Goal: Transaction & Acquisition: Purchase product/service

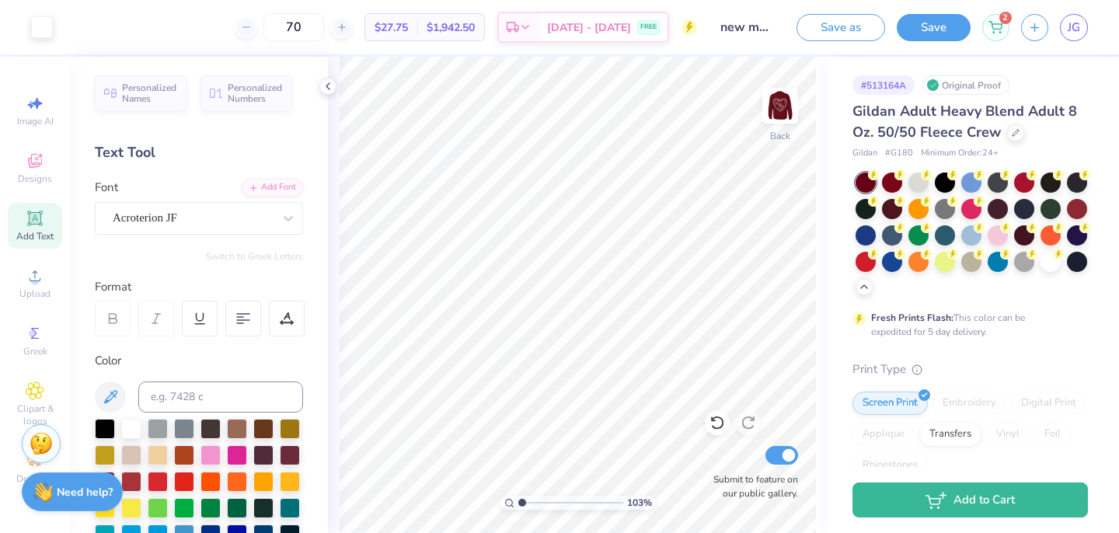
drag, startPoint x: 562, startPoint y: 505, endPoint x: 522, endPoint y: 501, distance: 40.6
type input "1.03"
click at [522, 501] on input "range" at bounding box center [571, 503] width 105 height 14
click at [776, 110] on img at bounding box center [780, 106] width 62 height 62
click at [1004, 34] on div "2" at bounding box center [996, 25] width 27 height 27
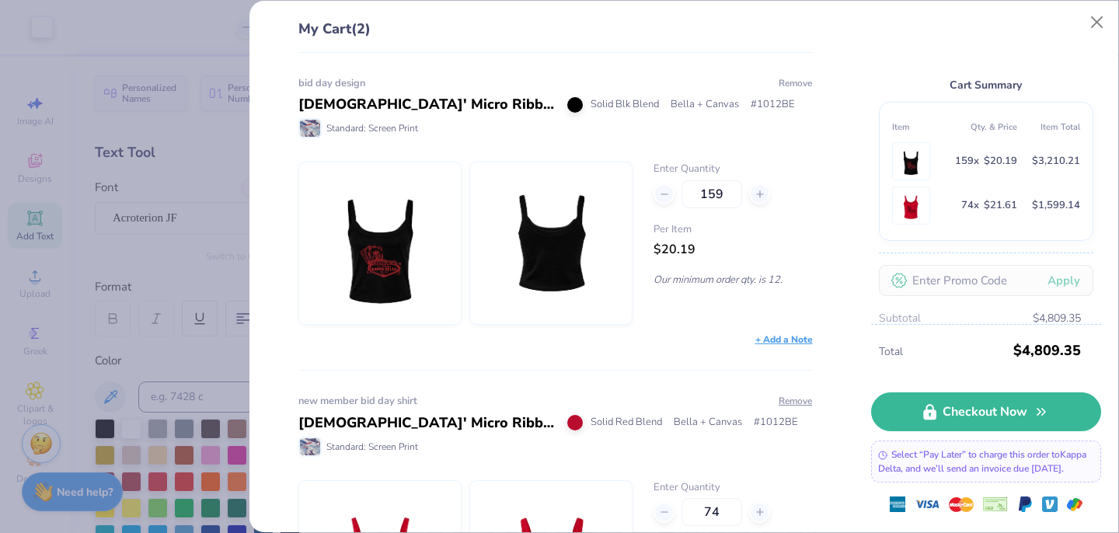
click at [795, 80] on button "Remove" at bounding box center [795, 83] width 35 height 14
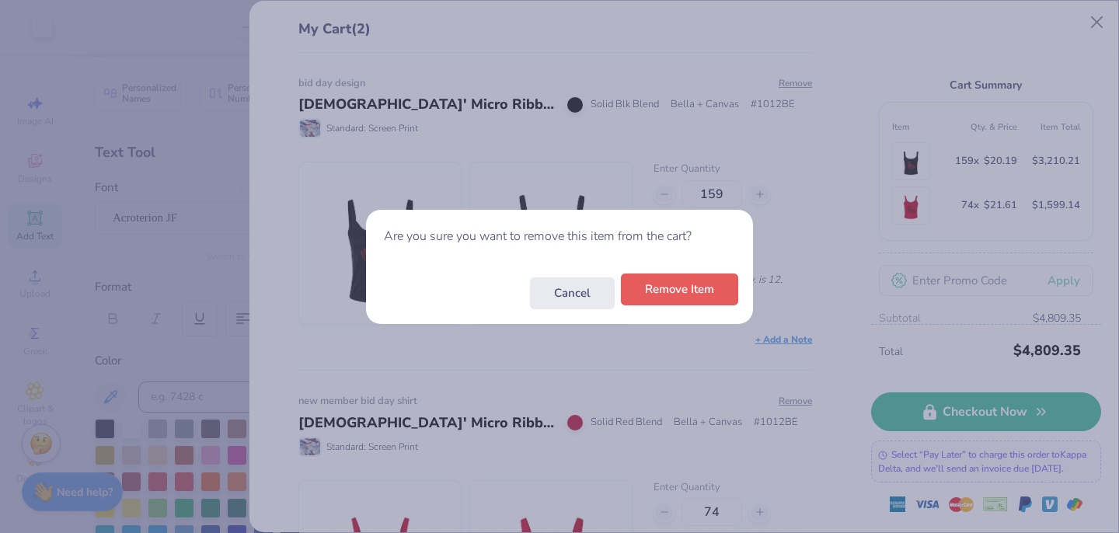
click at [694, 296] on button "Remove Item" at bounding box center [679, 290] width 117 height 32
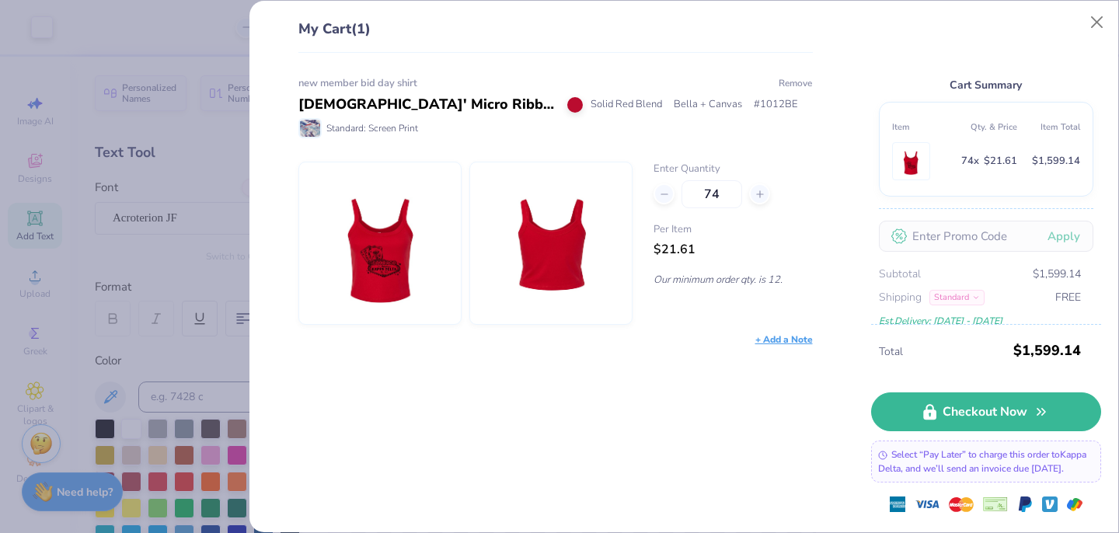
click at [789, 81] on button "Remove" at bounding box center [795, 83] width 35 height 14
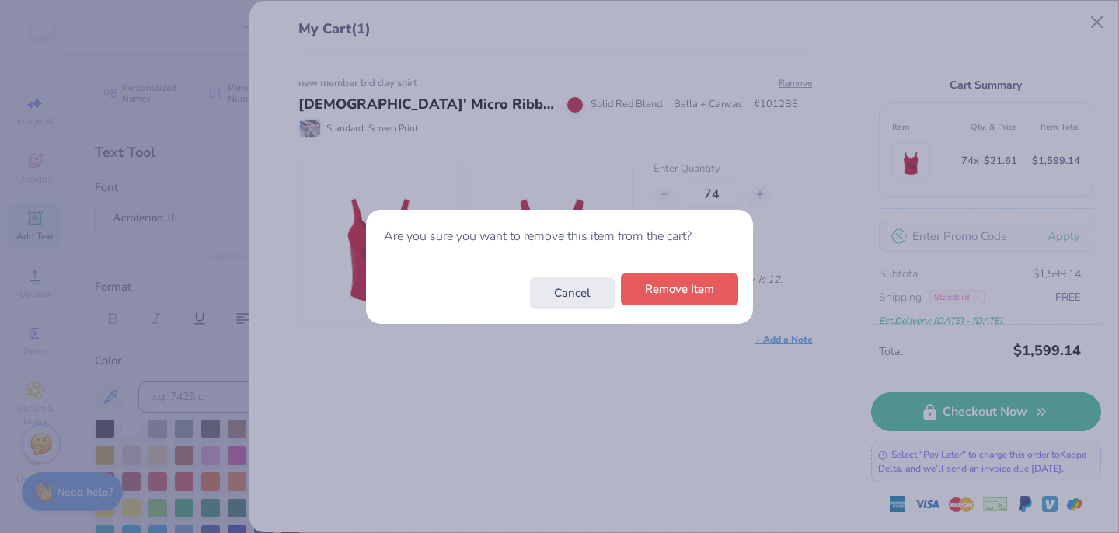
click at [669, 292] on button "Remove Item" at bounding box center [679, 290] width 117 height 32
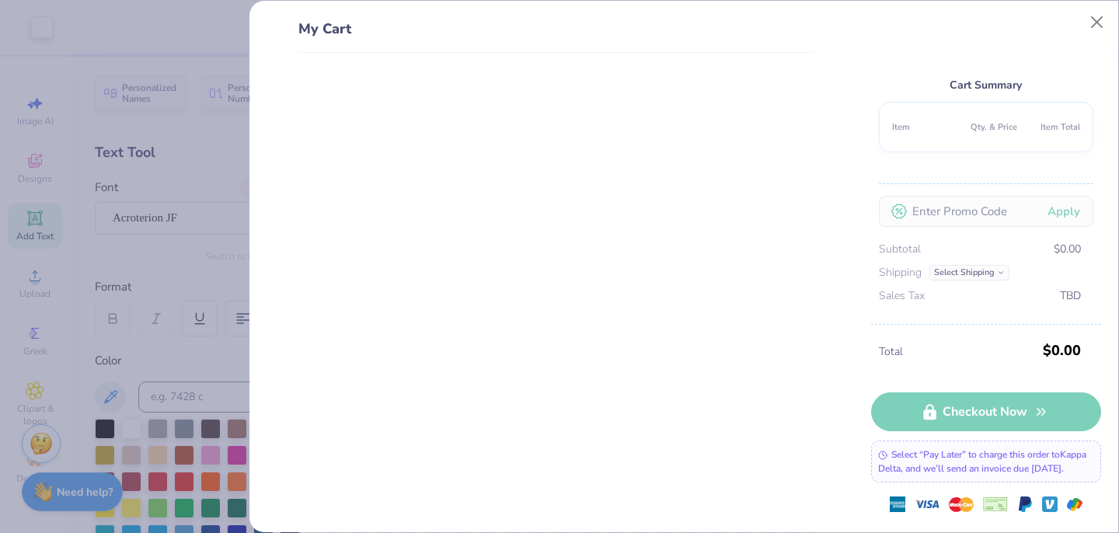
click at [211, 189] on div "My Cart Cart Summary Item Qty. & Price Item Total Apply Subtotal $0.00 Shipping…" at bounding box center [559, 266] width 1119 height 533
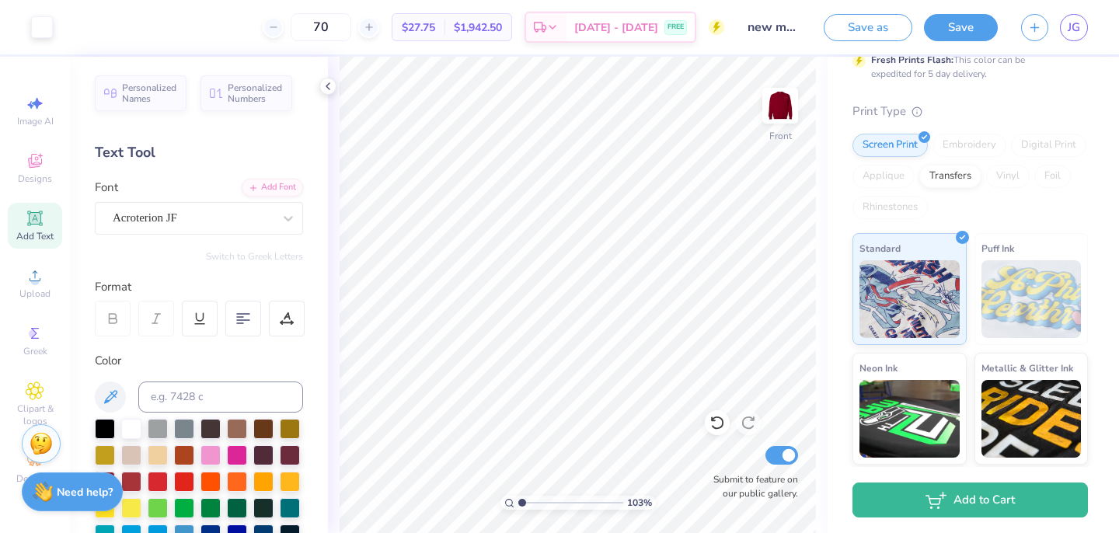
scroll to position [260, 0]
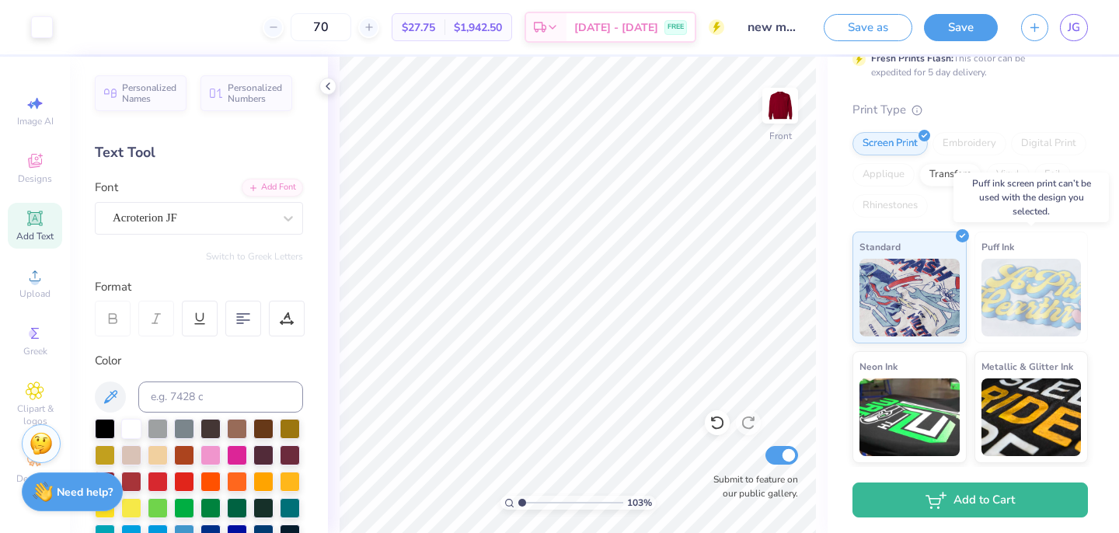
click at [1014, 313] on img at bounding box center [1032, 298] width 100 height 78
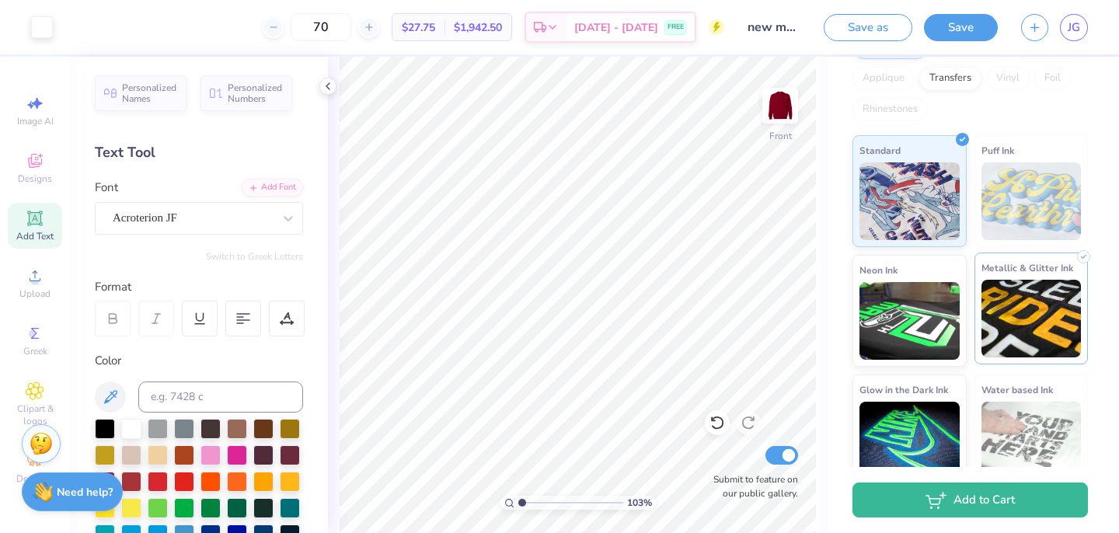
scroll to position [375, 0]
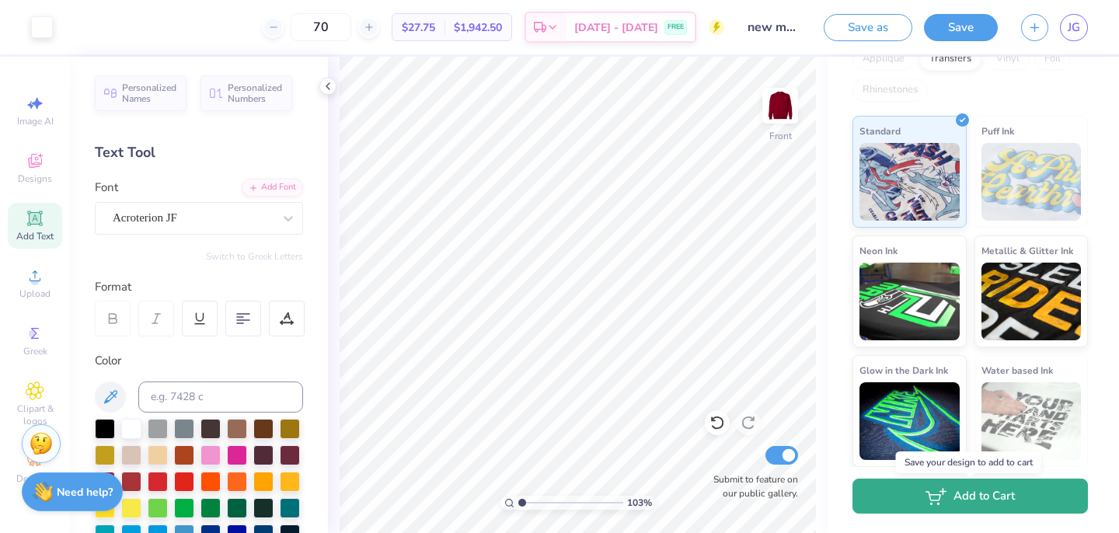
click at [945, 494] on icon "button" at bounding box center [936, 496] width 21 height 17
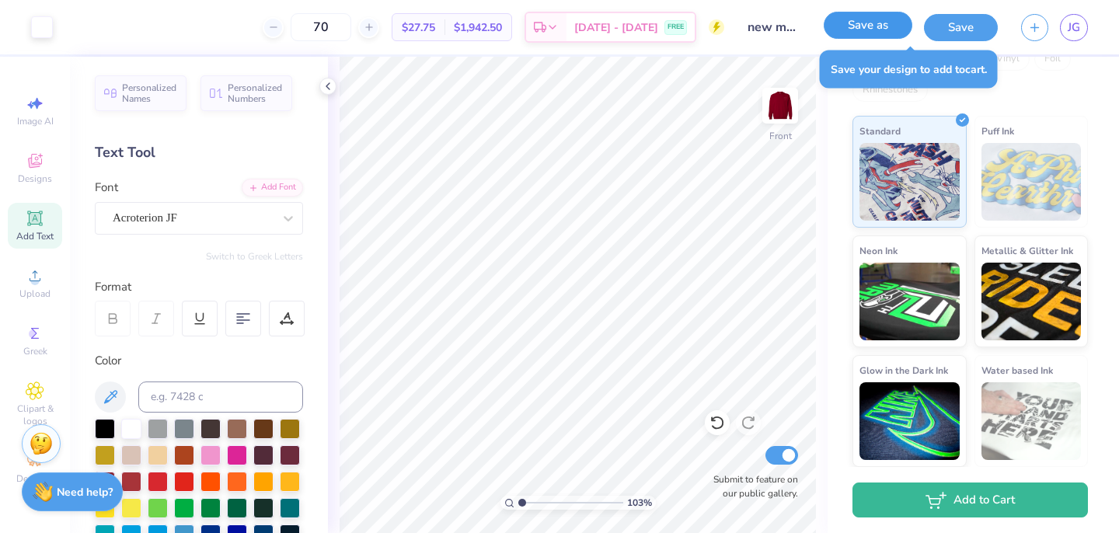
click at [892, 35] on button "Save as" at bounding box center [868, 25] width 89 height 27
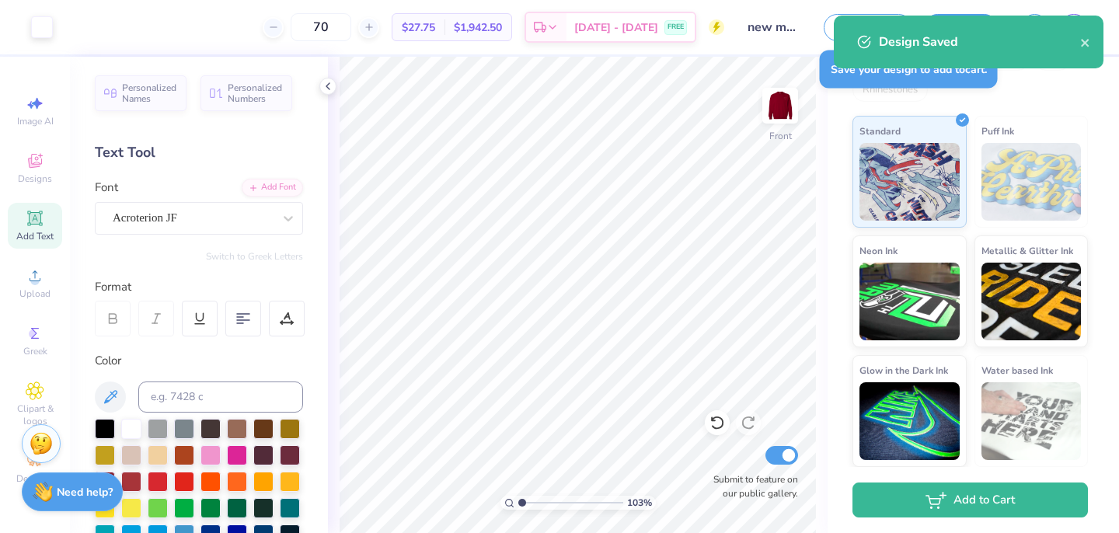
click at [1091, 40] on div "Design Saved" at bounding box center [969, 42] width 270 height 53
click at [1086, 40] on icon "close" at bounding box center [1085, 43] width 8 height 8
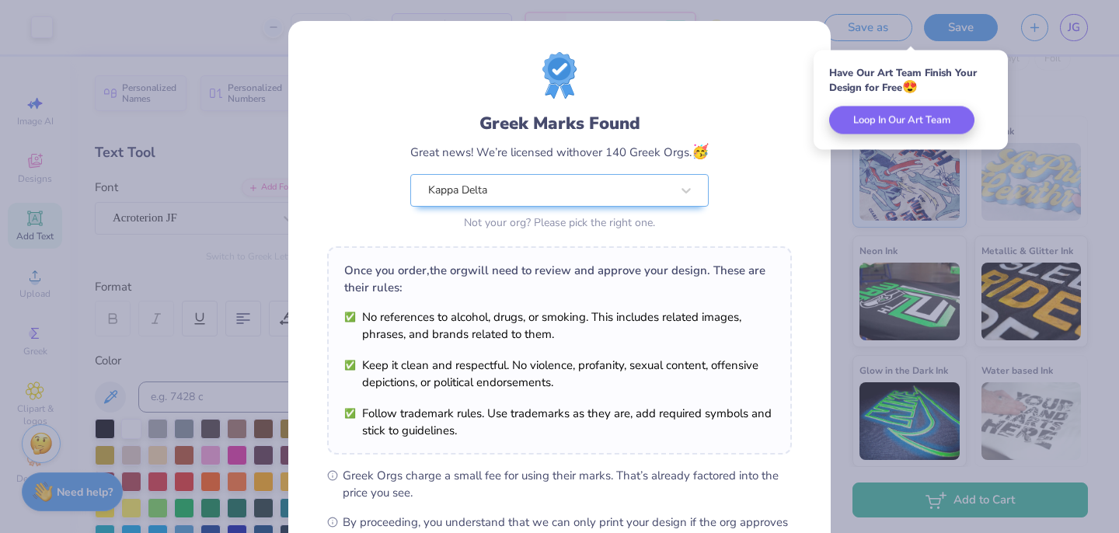
scroll to position [194, 0]
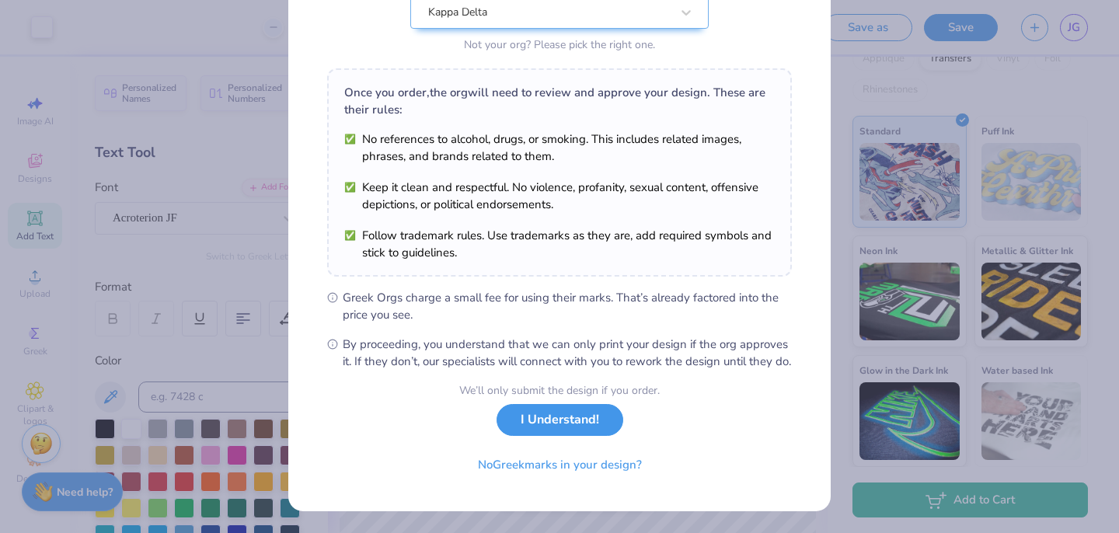
click at [550, 427] on button "I Understand!" at bounding box center [560, 420] width 127 height 32
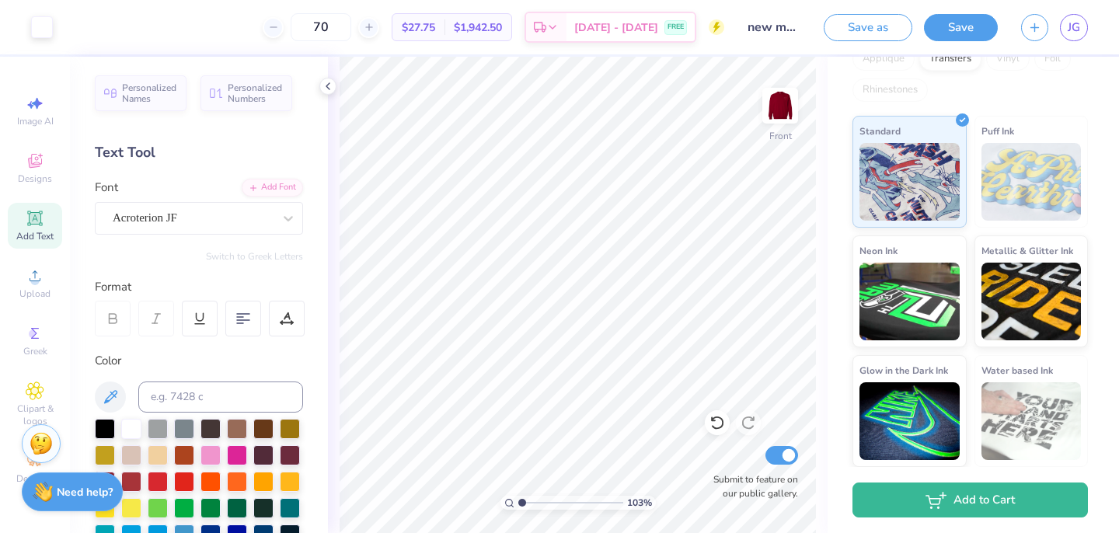
scroll to position [0, 0]
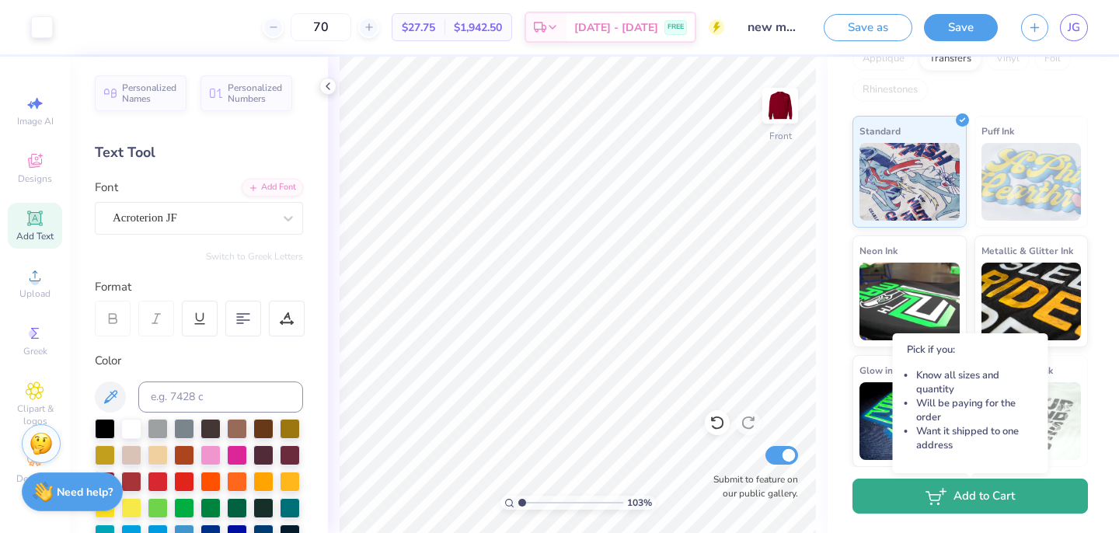
click at [978, 499] on button "Add to Cart" at bounding box center [971, 496] width 236 height 35
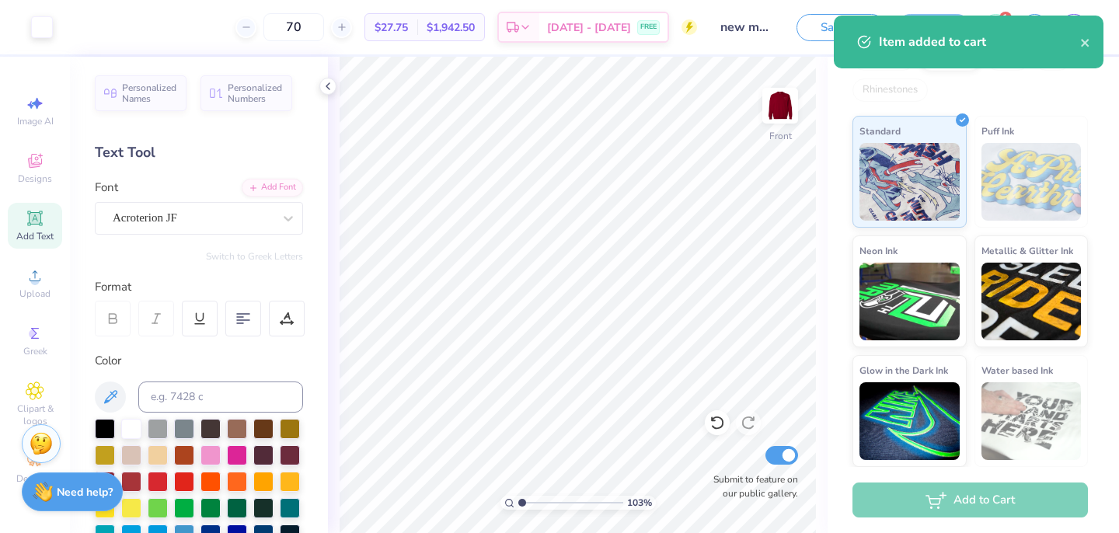
click at [1074, 51] on div "Item added to cart" at bounding box center [979, 42] width 201 height 19
click at [1098, 44] on div "Item added to cart" at bounding box center [969, 42] width 270 height 53
click at [1093, 47] on div "Item added to cart" at bounding box center [969, 42] width 270 height 53
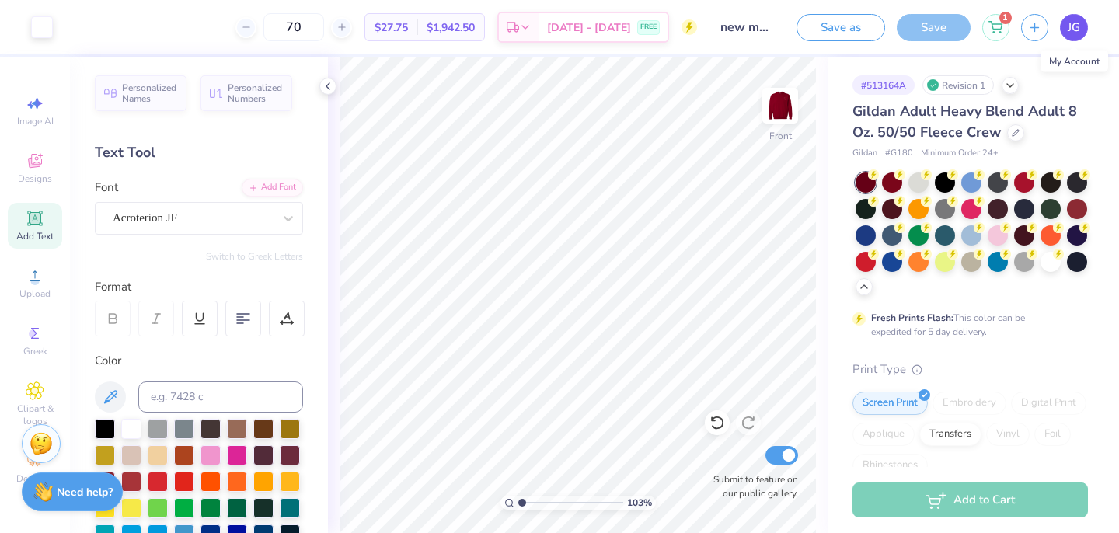
click at [1067, 32] on link "JG" at bounding box center [1074, 27] width 28 height 27
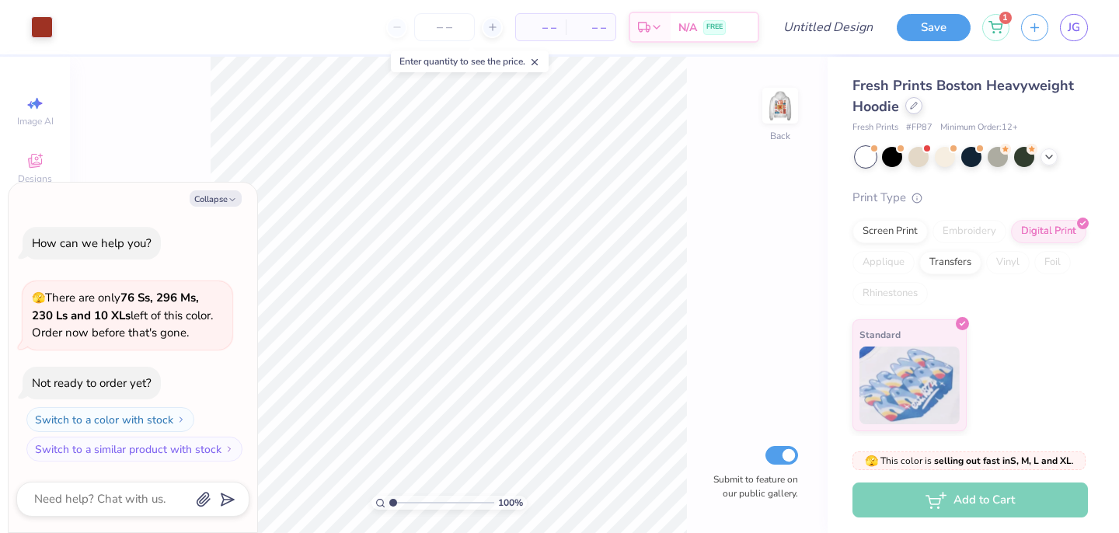
click at [915, 110] on div at bounding box center [914, 105] width 17 height 17
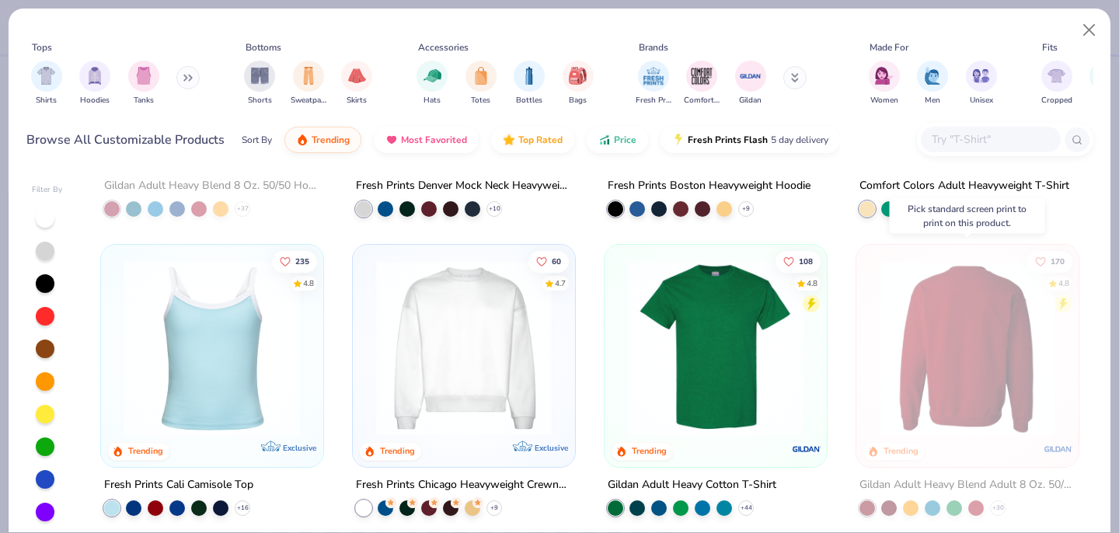
scroll to position [235, 0]
click at [981, 334] on div at bounding box center [776, 348] width 573 height 176
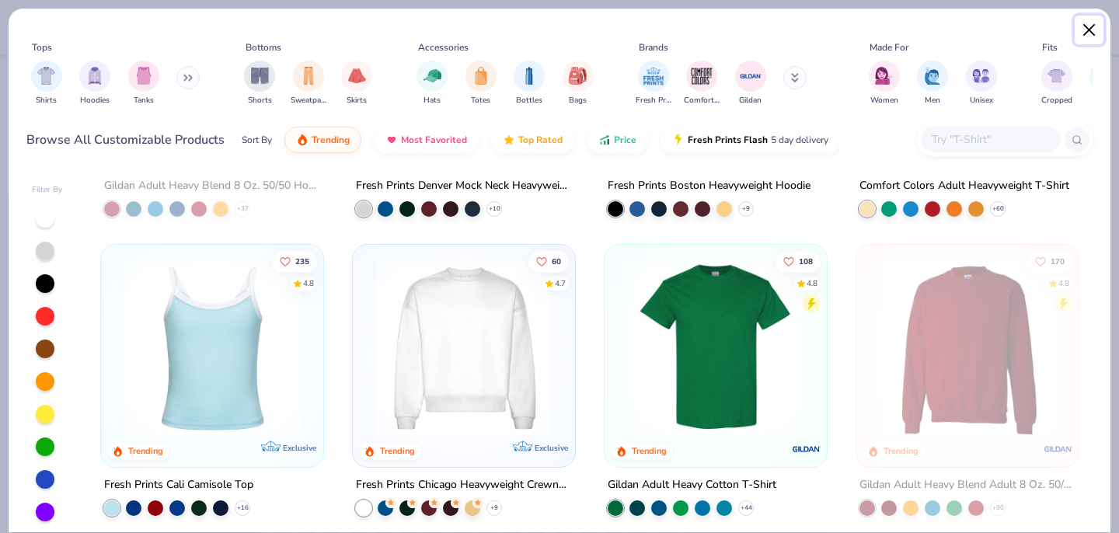
click at [1091, 37] on button "Close" at bounding box center [1090, 31] width 30 height 30
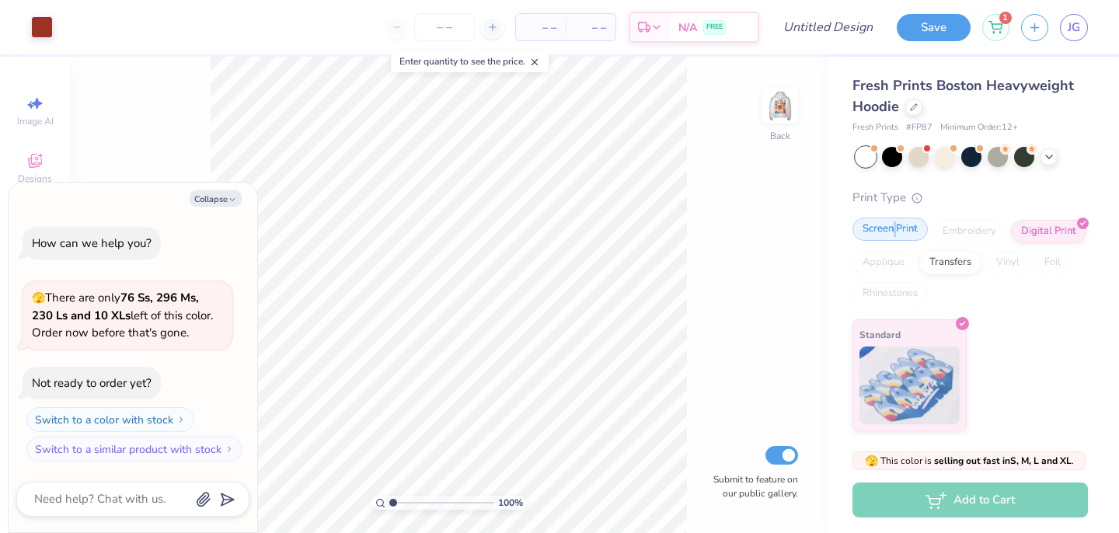
click at [895, 235] on div "Screen Print" at bounding box center [890, 229] width 75 height 23
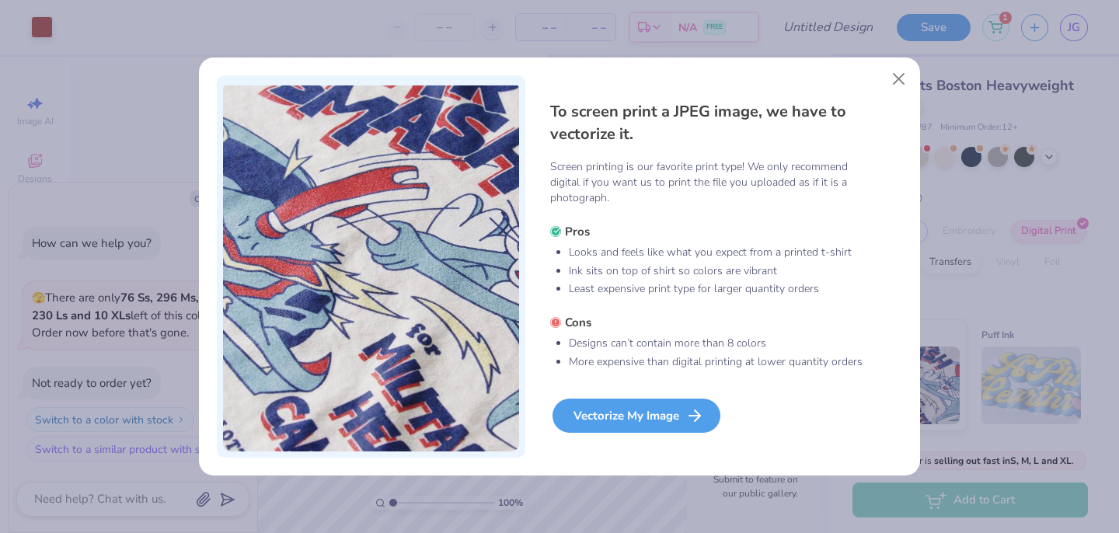
click at [658, 416] on div "Vectorize My Image" at bounding box center [637, 416] width 168 height 34
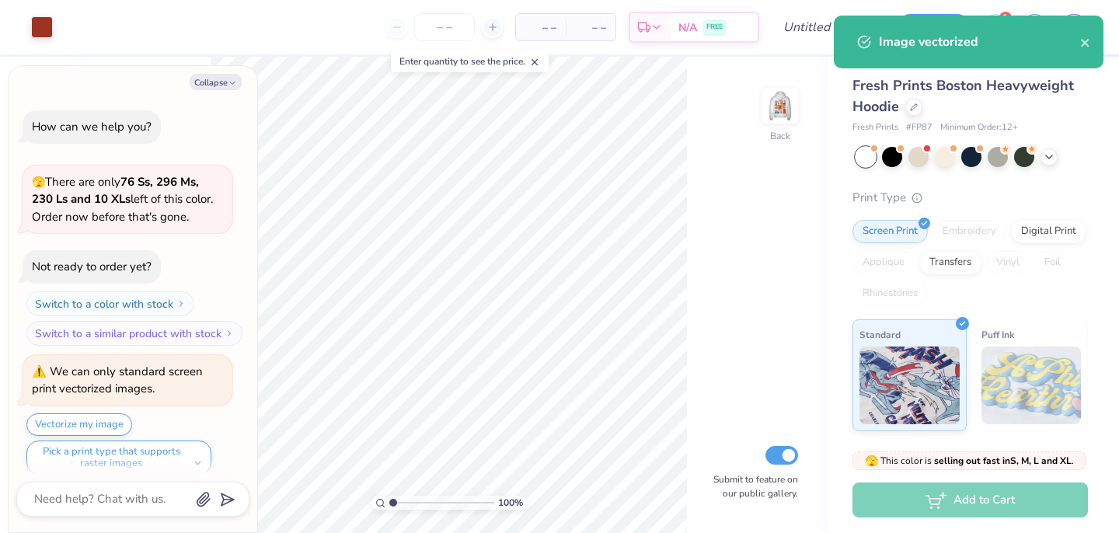
scroll to position [12, 0]
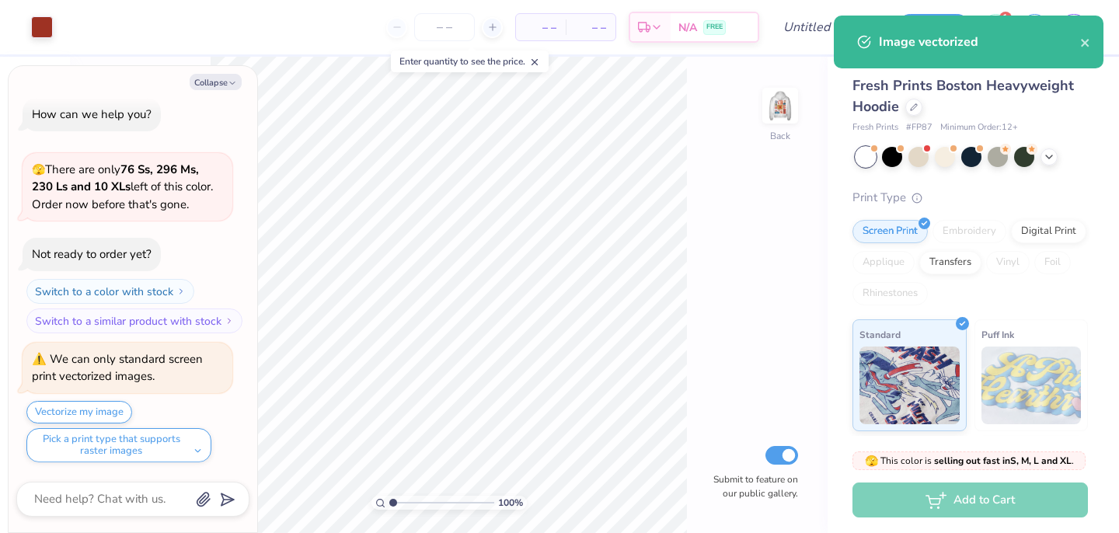
click at [1091, 39] on div "Image vectorized" at bounding box center [969, 42] width 270 height 53
click at [1082, 38] on icon "close" at bounding box center [1086, 43] width 11 height 12
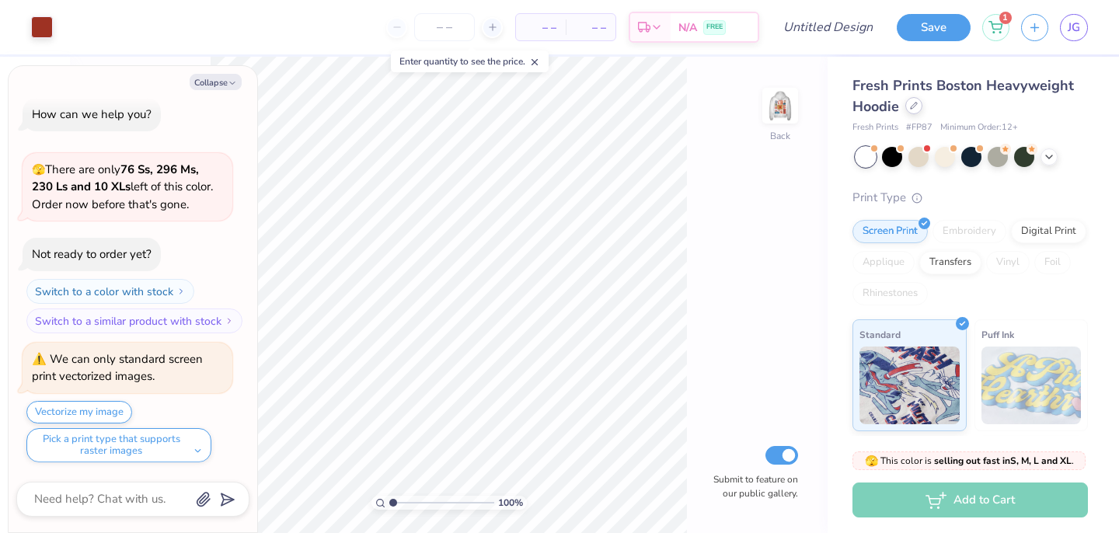
click at [914, 107] on icon at bounding box center [914, 106] width 6 height 6
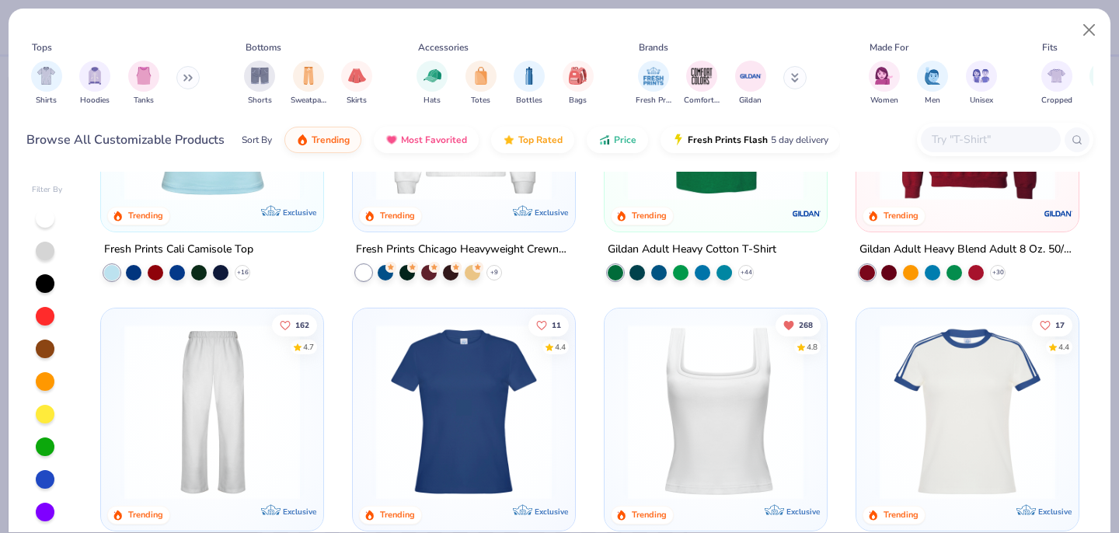
scroll to position [452, 0]
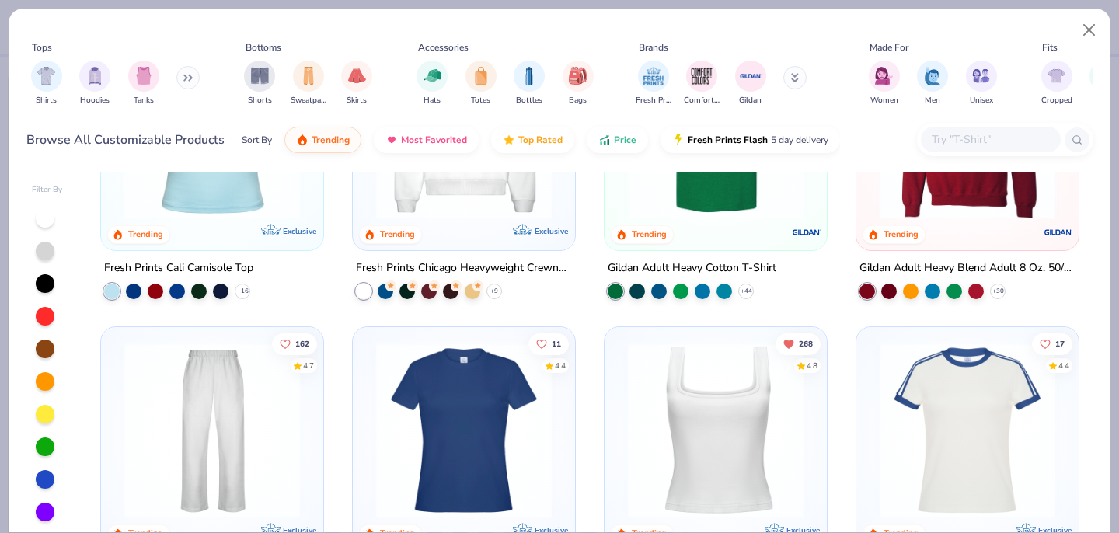
click at [980, 199] on img at bounding box center [967, 132] width 191 height 176
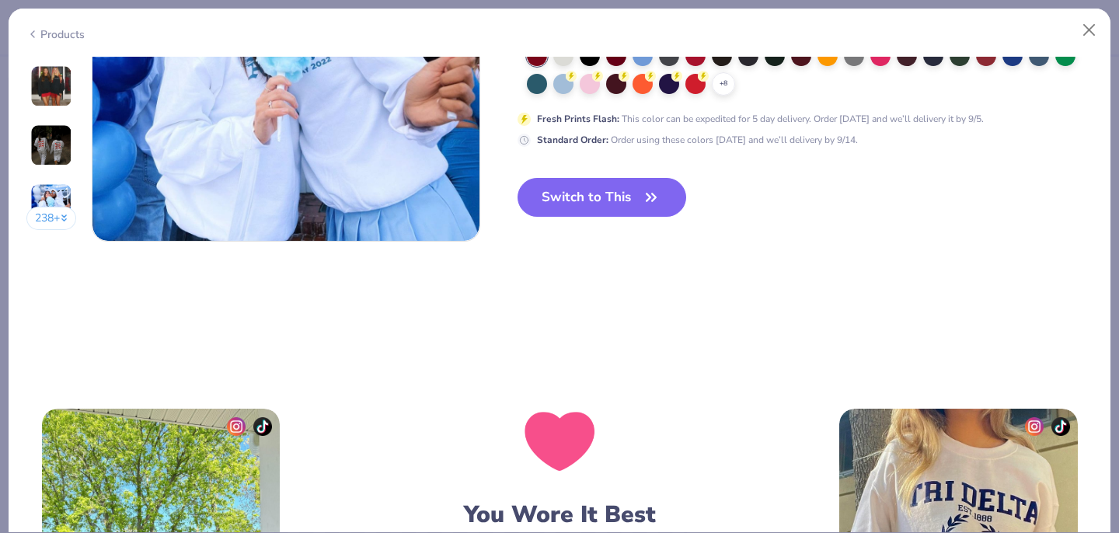
scroll to position [2614, 0]
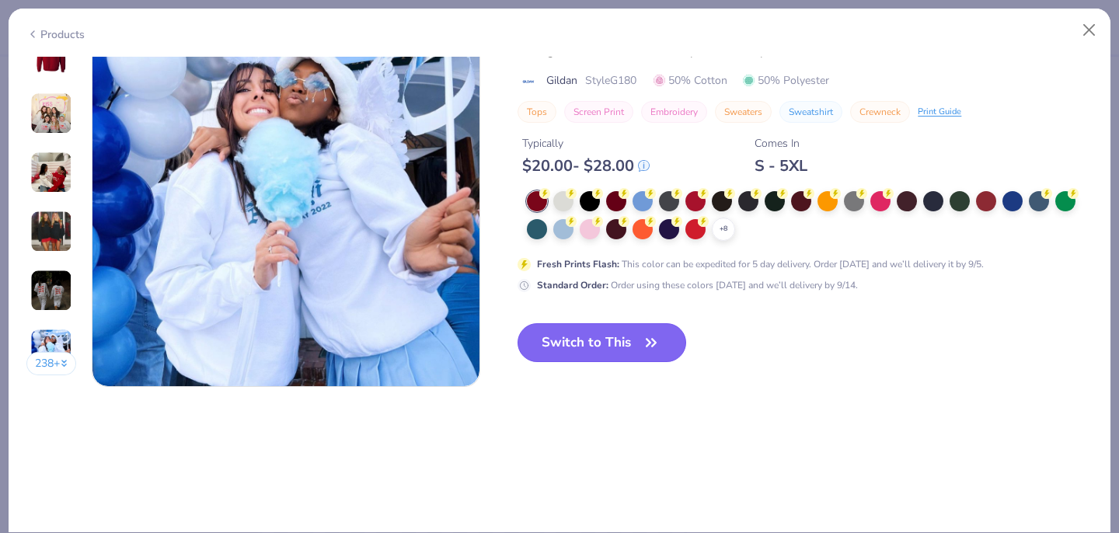
click at [648, 335] on icon "button" at bounding box center [652, 343] width 22 height 22
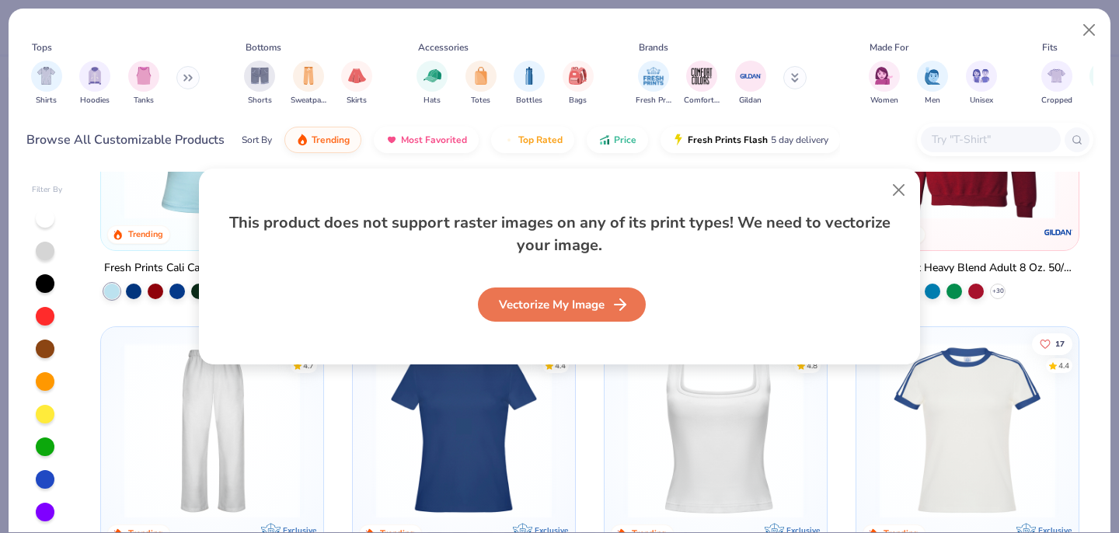
click at [598, 321] on div "Vectorize My Image" at bounding box center [562, 305] width 168 height 34
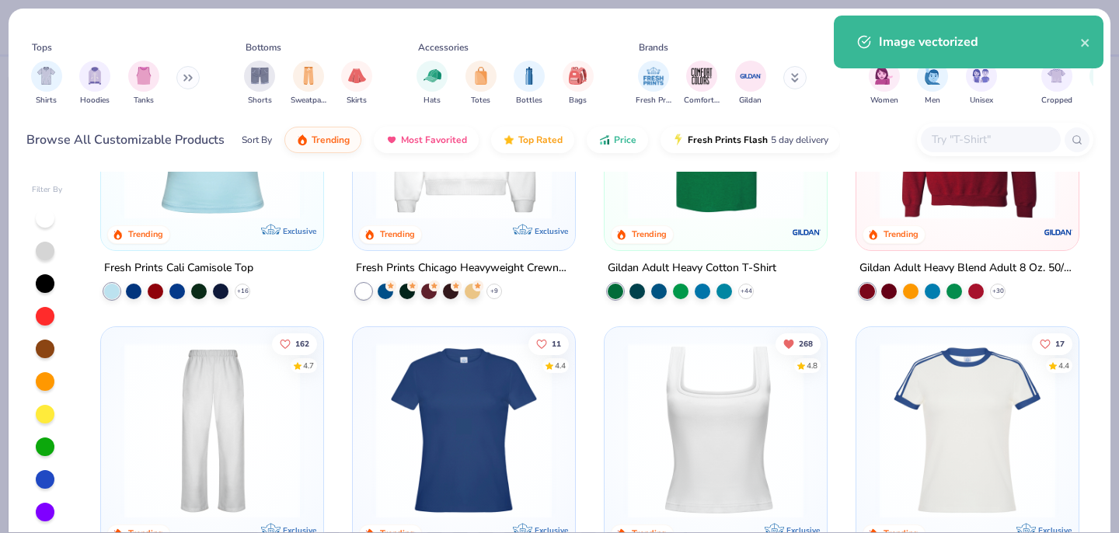
type textarea "x"
